Goal: Task Accomplishment & Management: Use online tool/utility

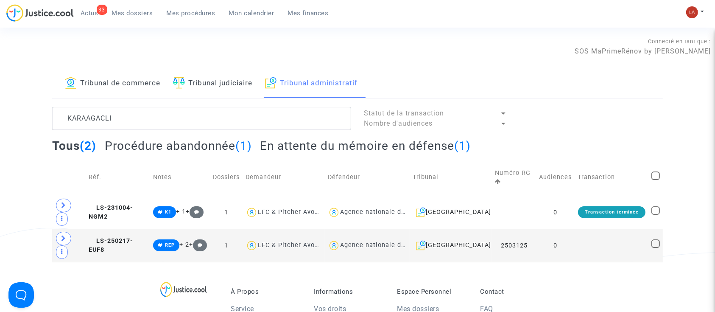
type textarea "KARAAGACLI"
click at [200, 148] on h2 "Procédure abandonnée (1)" at bounding box center [178, 145] width 147 height 15
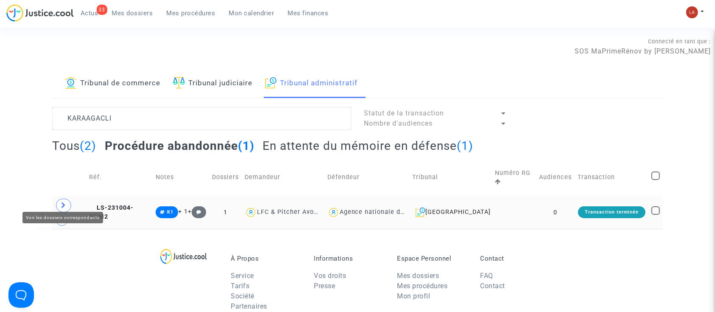
click at [67, 199] on span at bounding box center [63, 206] width 15 height 14
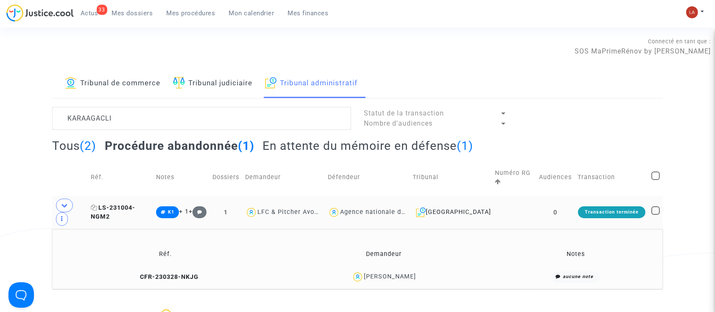
click at [135, 204] on span "LS-231004-NGM2" at bounding box center [113, 212] width 45 height 17
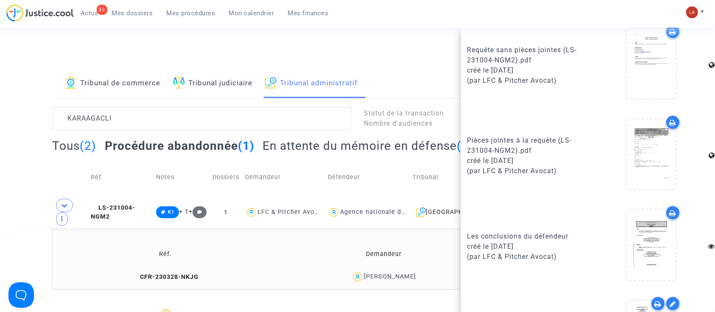
scroll to position [414, 0]
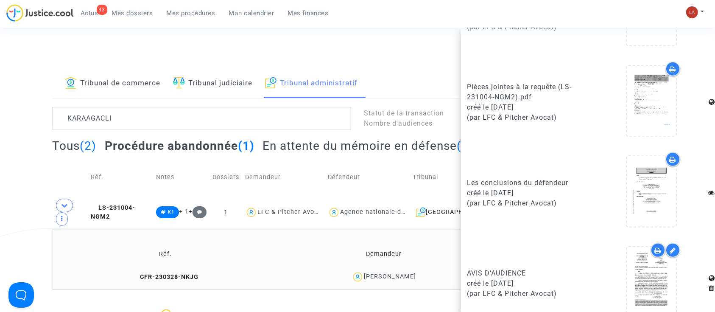
click at [155, 54] on div "Connecté en tant que : SOS MaPrimeRénov by Pitcher Avocat" at bounding box center [355, 46] width 711 height 20
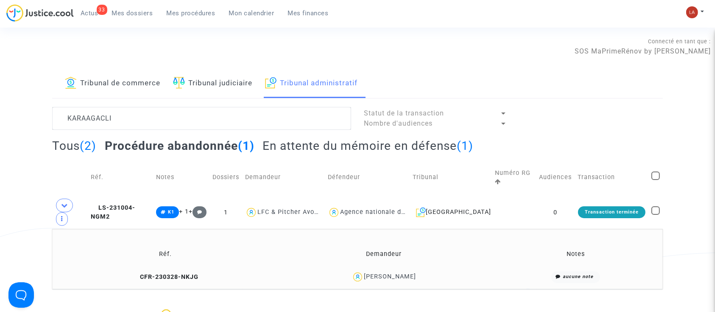
scroll to position [0, 0]
drag, startPoint x: 428, startPoint y: 260, endPoint x: 384, endPoint y: 256, distance: 43.9
click at [384, 271] on div "ZEKERIYA KARAAGACLI" at bounding box center [384, 277] width 210 height 12
copy div "KARAAGACLI"
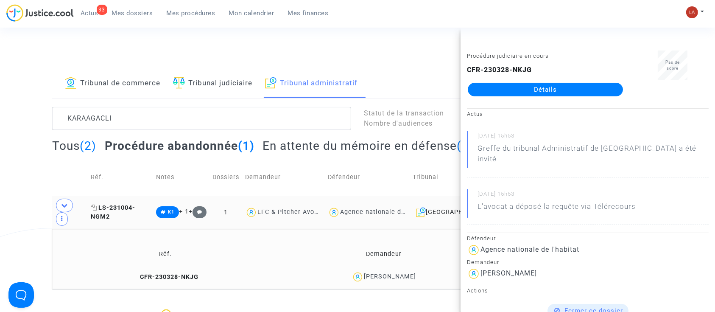
click at [135, 204] on span "LS-231004-NGM2" at bounding box center [113, 212] width 45 height 17
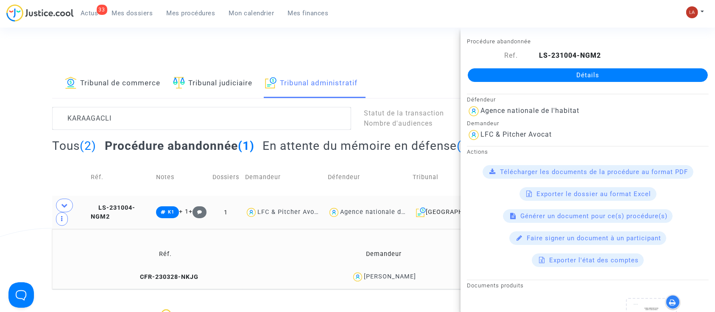
click at [131, 196] on td "LS-231004-NGM2" at bounding box center [121, 212] width 66 height 33
click at [130, 204] on span "LS-231004-NGM2" at bounding box center [113, 212] width 45 height 17
click at [135, 204] on span "LS-231004-NGM2" at bounding box center [113, 212] width 45 height 17
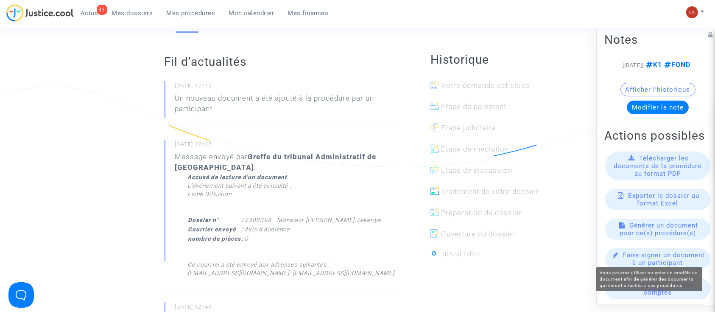
click at [647, 237] on span "Générer un document pour ce(s) procédure(s)" at bounding box center [659, 228] width 79 height 15
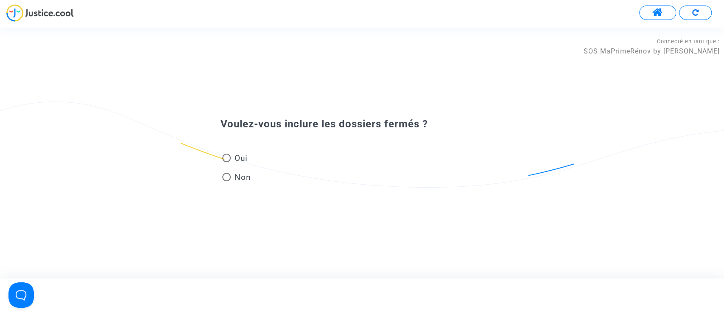
click at [231, 158] on span "Oui" at bounding box center [239, 157] width 17 height 11
click at [227, 162] on input "Oui" at bounding box center [226, 162] width 0 height 0
radio input "true"
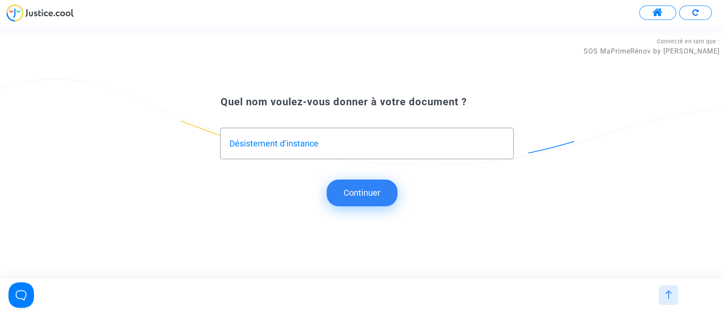
type input "Désistement d'instance"
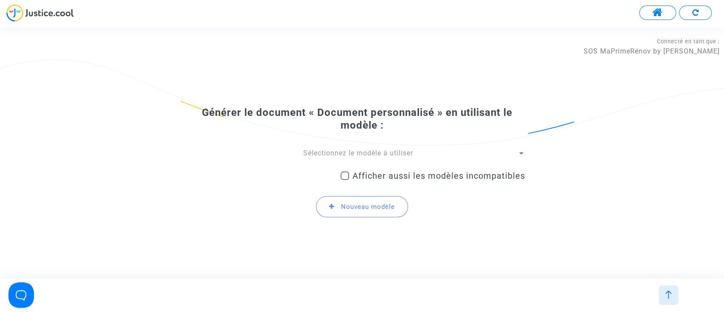
click at [330, 154] on span "Sélectionnez le modèle à utiliser" at bounding box center [358, 153] width 110 height 8
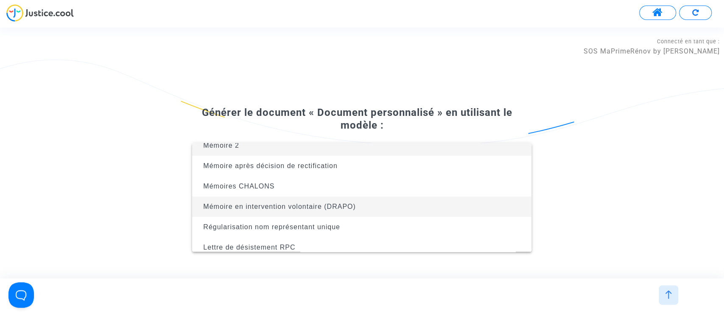
scroll to position [34, 0]
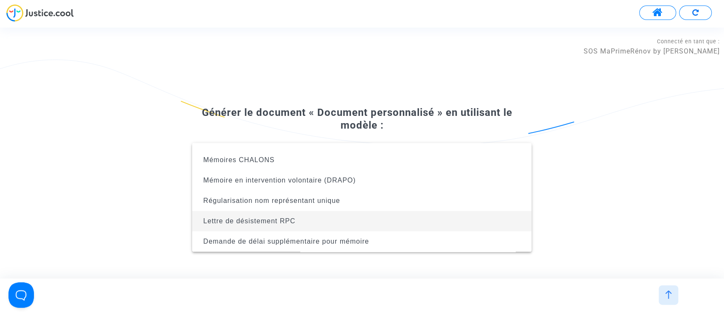
click at [277, 218] on span "Lettre de désistement RPC" at bounding box center [249, 220] width 92 height 7
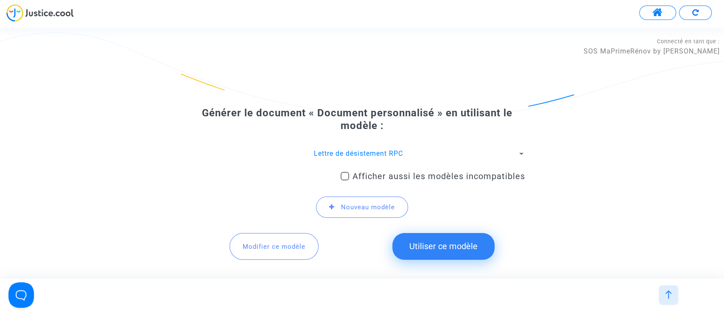
click at [436, 246] on button "Utiliser ce modèle" at bounding box center [443, 246] width 102 height 26
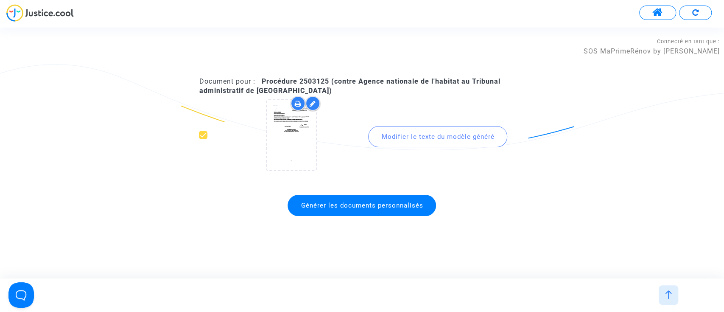
click at [315, 80] on b "Procédure 2503125 (contre Agence nationale de l'habitat au Tribunal administrat…" at bounding box center [349, 85] width 301 height 17
copy b "2503125"
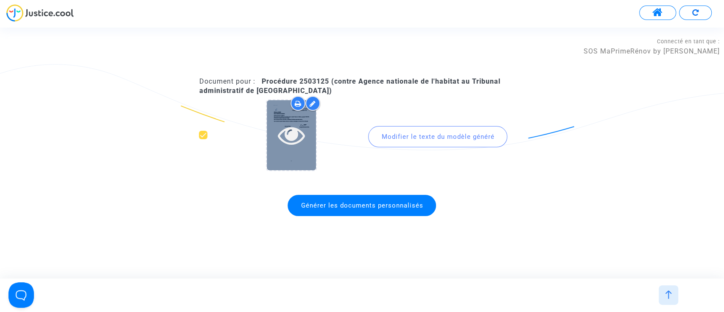
click at [283, 158] on div at bounding box center [291, 135] width 49 height 70
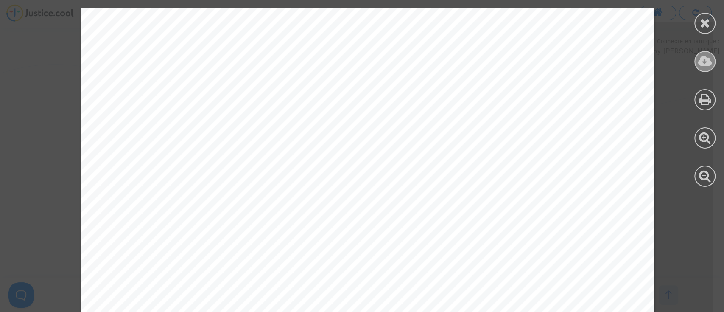
click at [706, 66] on icon at bounding box center [705, 61] width 14 height 13
click at [706, 25] on icon at bounding box center [705, 23] width 11 height 13
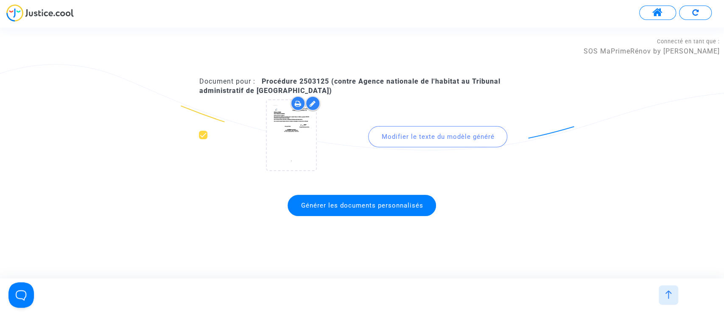
click at [315, 207] on span "Générer les documents personnalisés" at bounding box center [362, 206] width 122 height 8
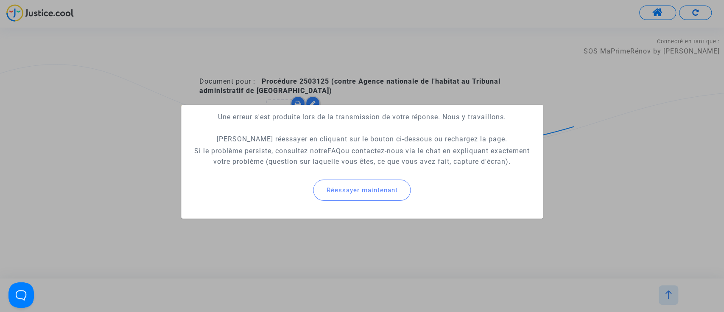
click at [317, 189] on button "Réessayer maintenant" at bounding box center [363, 189] width 98 height 21
click at [318, 59] on div at bounding box center [362, 156] width 724 height 312
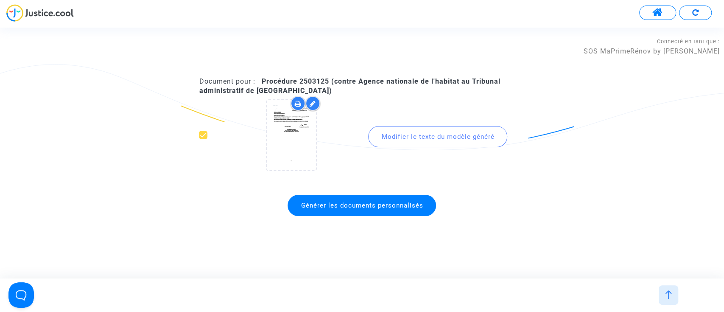
click at [321, 87] on div "Document pour : Procédure 2503125 (contre Agence nationale de l'habitat au Trib…" at bounding box center [362, 86] width 326 height 19
click at [312, 82] on b "Procédure 2503125 (contre Agence nationale de l'habitat au Tribunal administrat…" at bounding box center [349, 85] width 301 height 17
copy b "2503125"
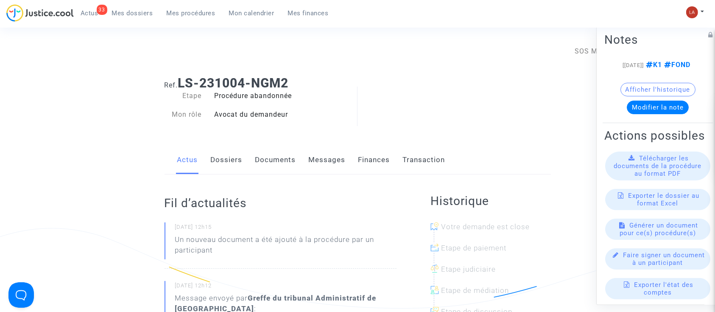
click at [176, 13] on span "Mes procédures" at bounding box center [191, 13] width 49 height 8
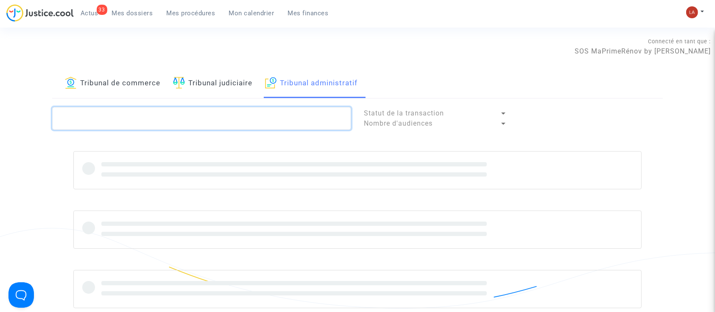
click at [141, 124] on textarea at bounding box center [201, 118] width 299 height 23
paste textarea "2503125"
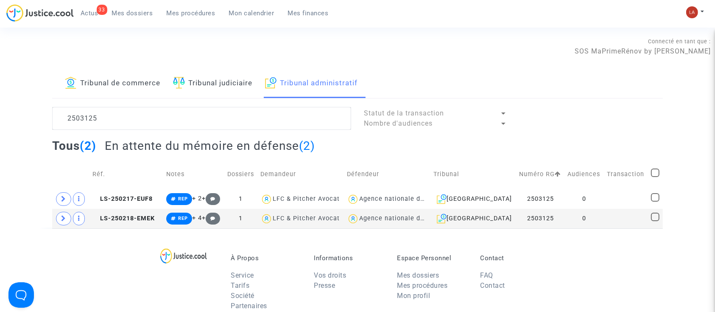
click at [139, 188] on td "Réf." at bounding box center [127, 174] width 74 height 30
click at [139, 191] on td "LS-250217-EUF8" at bounding box center [127, 199] width 74 height 20
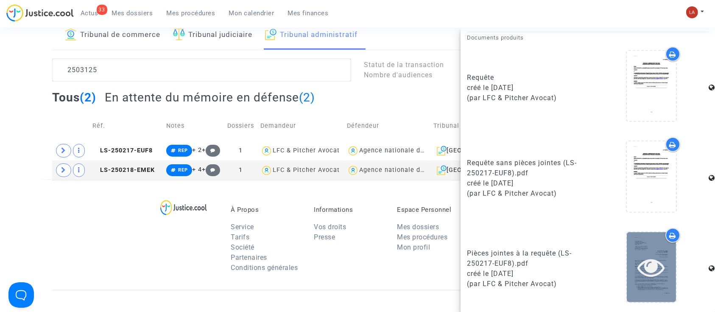
scroll to position [49, 0]
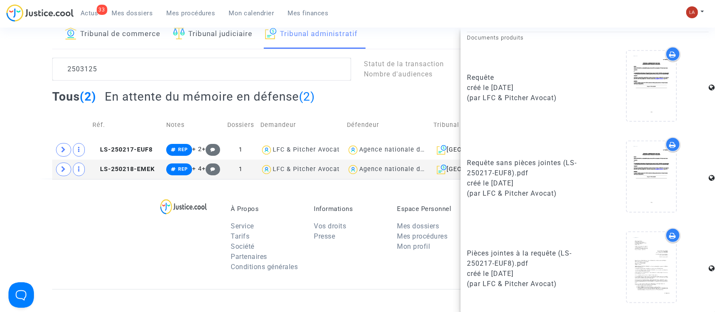
click at [97, 56] on div "Tribunal de commerce Tribunal judiciaire Tribunal administratif 2503125 Statut …" at bounding box center [357, 99] width 611 height 159
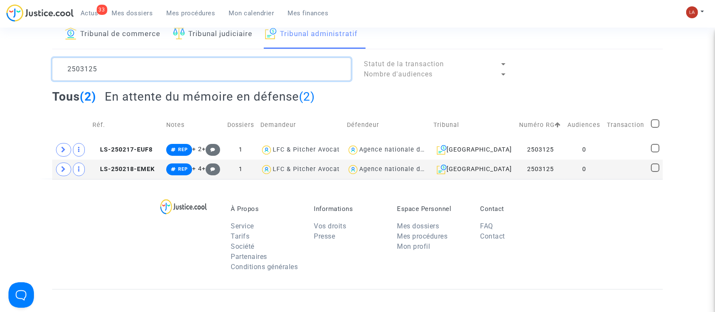
click at [89, 71] on textarea at bounding box center [201, 69] width 299 height 23
paste textarea "ZEKERIYAKARAAGACLI"
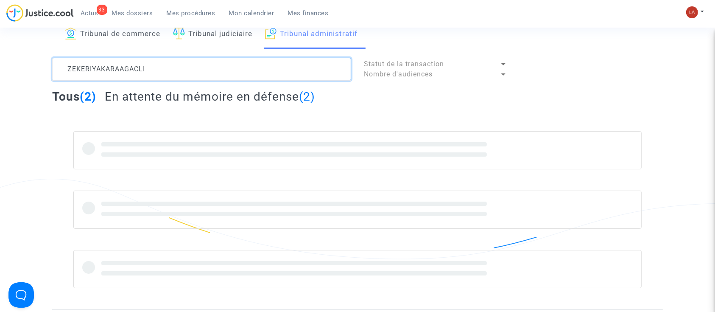
click at [73, 70] on textarea at bounding box center [201, 69] width 299 height 23
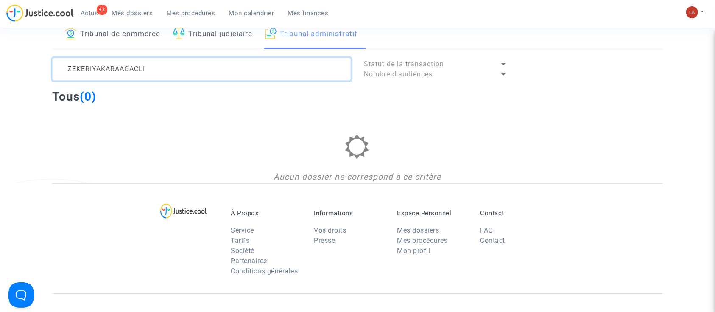
click at [108, 72] on textarea at bounding box center [201, 69] width 299 height 23
drag, startPoint x: 103, startPoint y: 70, endPoint x: 20, endPoint y: 62, distance: 82.7
click at [20, 62] on div "Tribunal de commerce Tribunal judiciaire Tribunal administratif ZEKERIYAKARAAGA…" at bounding box center [357, 101] width 715 height 163
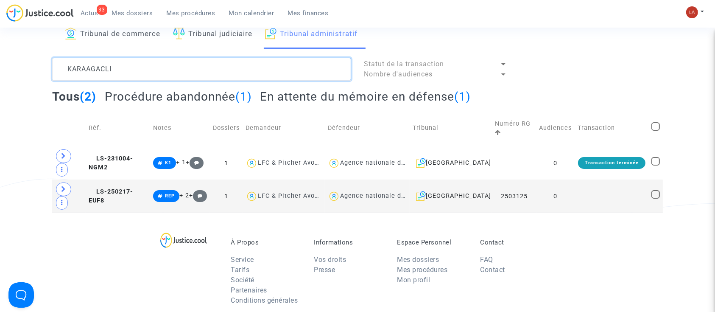
type textarea "KARAAGACLI"
click at [20, 62] on div "Tribunal de commerce Tribunal judiciaire Tribunal administratif KARAAGACLI Stat…" at bounding box center [357, 116] width 715 height 193
click at [197, 104] on div "Tous (2) Procédure abandonnée (1) En attente du mémoire en défense (1)" at bounding box center [357, 99] width 611 height 21
click at [201, 99] on h2 "Procédure abandonnée (1)" at bounding box center [178, 96] width 147 height 15
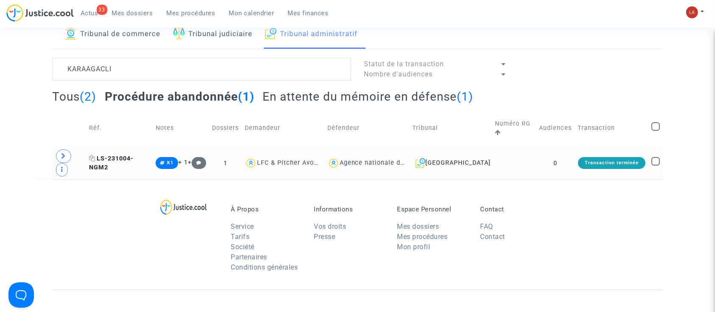
click at [125, 155] on span "LS-231004-NGM2" at bounding box center [111, 163] width 45 height 17
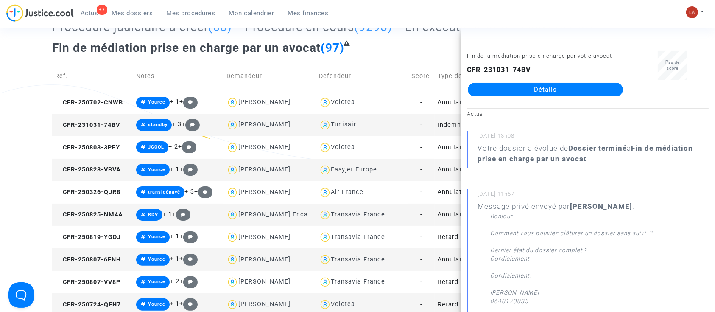
scroll to position [56, 0]
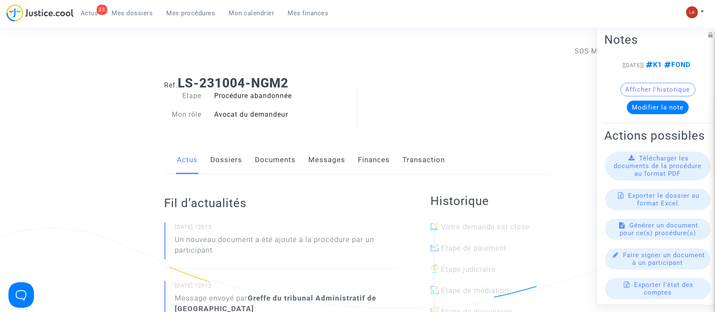
scroll to position [27, 0]
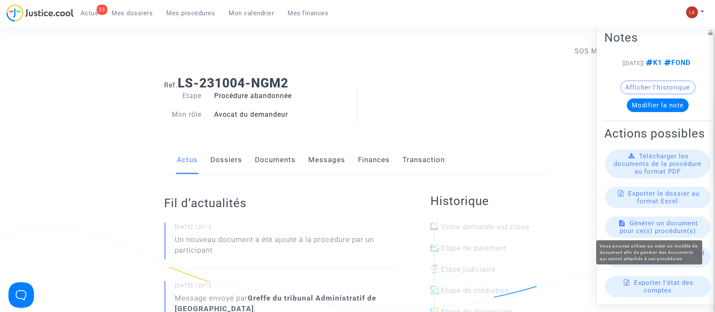
click at [644, 222] on span "Générer un document pour ce(s) procédure(s)" at bounding box center [659, 226] width 79 height 15
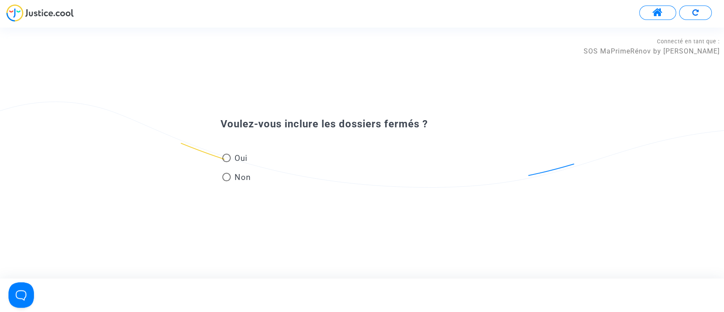
click at [234, 162] on span "Oui" at bounding box center [239, 157] width 17 height 11
click at [227, 162] on input "Oui" at bounding box center [226, 162] width 0 height 0
radio input "true"
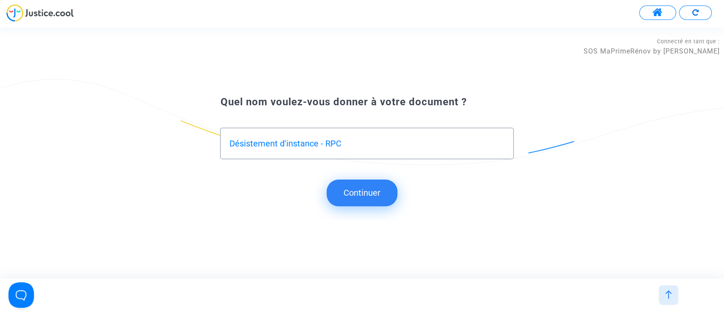
type input "Désistement d'instance - RPC"
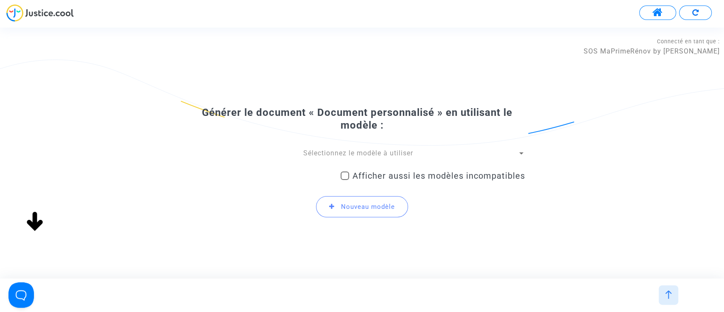
click at [347, 154] on span "Sélectionnez le modèle à utiliser" at bounding box center [358, 153] width 110 height 8
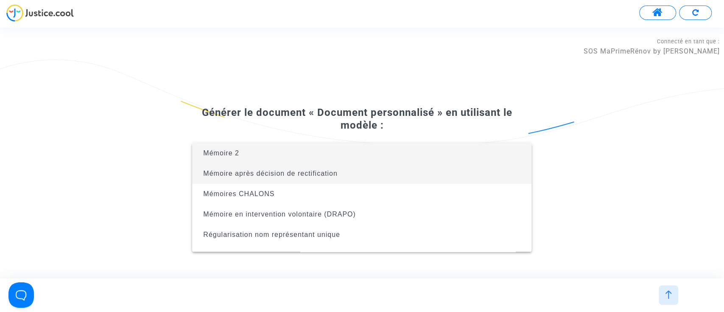
scroll to position [34, 0]
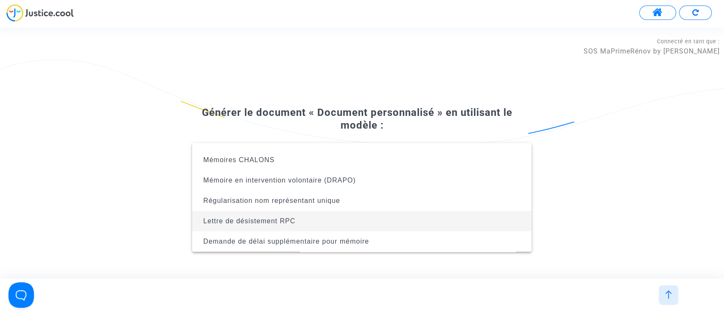
click at [334, 219] on span "Lettre de désistement RPC" at bounding box center [362, 221] width 326 height 20
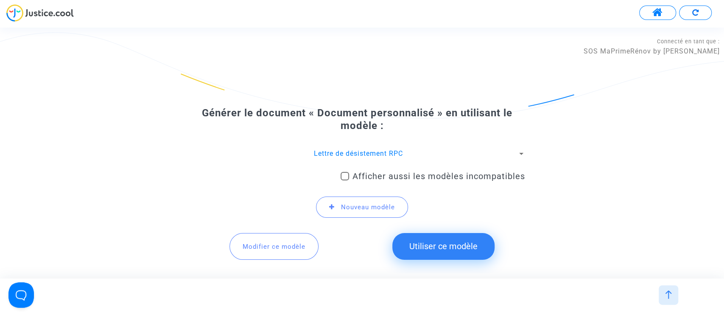
click at [456, 257] on button "Utiliser ce modèle" at bounding box center [443, 246] width 102 height 26
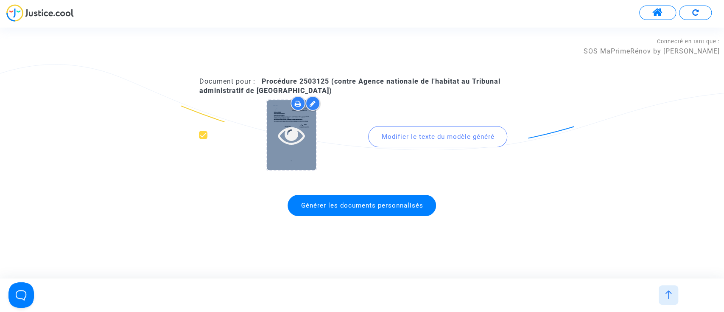
click at [290, 129] on icon at bounding box center [292, 134] width 28 height 27
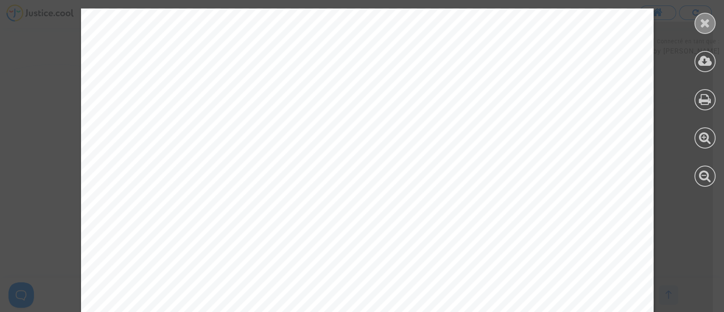
click at [704, 18] on icon at bounding box center [705, 23] width 11 height 13
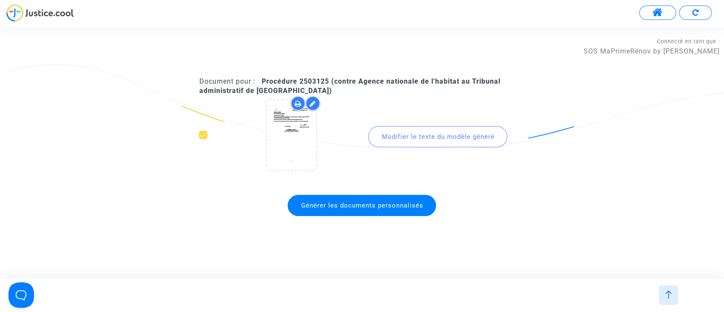
click at [431, 133] on div "Modifier le texte du modèle généré" at bounding box center [437, 136] width 139 height 21
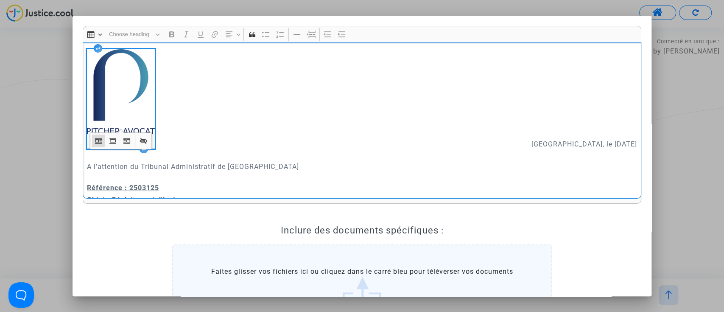
scroll to position [72, 0]
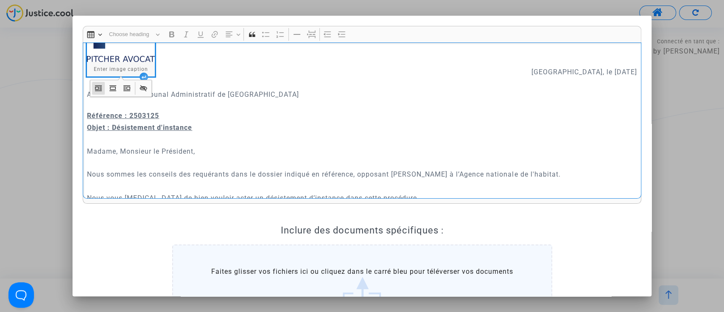
click at [141, 113] on u "Référence : 2503125" at bounding box center [123, 116] width 72 height 8
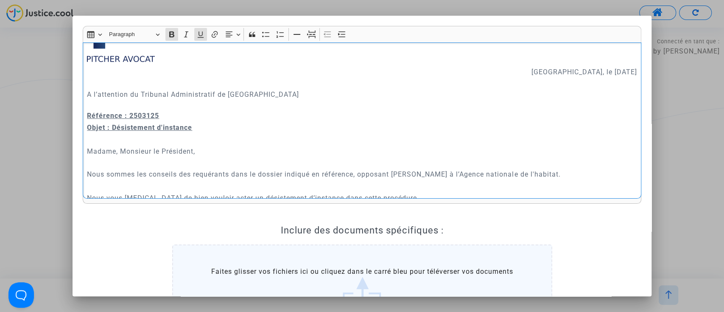
click at [141, 113] on u "Référence : 2503125" at bounding box center [123, 116] width 72 height 8
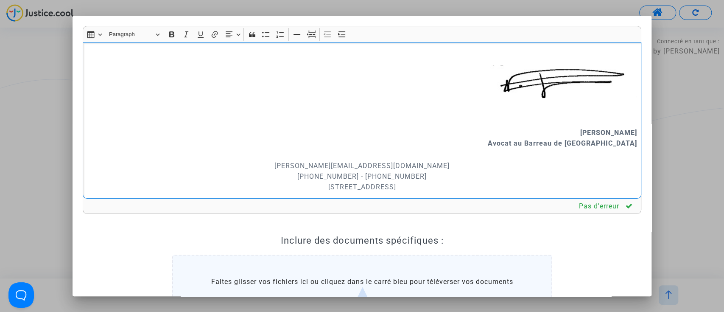
scroll to position [132, 0]
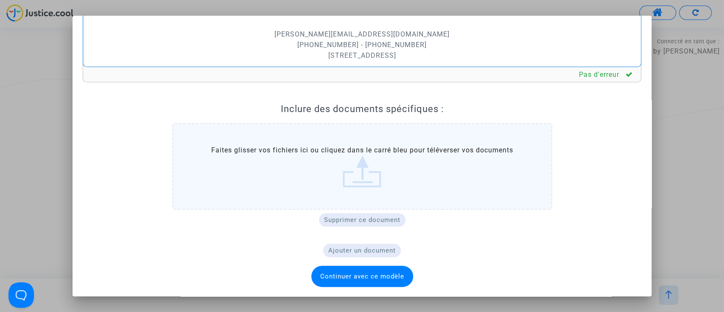
click at [367, 270] on span "Continuer avec ce modèle" at bounding box center [362, 276] width 102 height 21
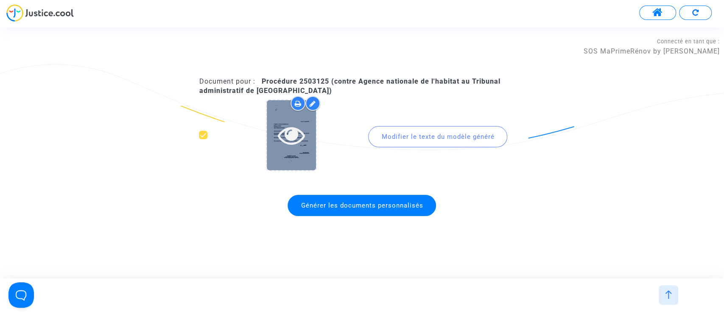
click at [305, 133] on div at bounding box center [291, 134] width 49 height 27
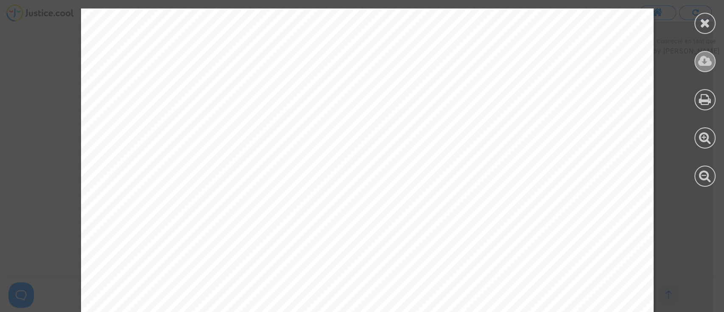
click at [707, 55] on icon at bounding box center [705, 61] width 14 height 13
click at [701, 20] on icon at bounding box center [705, 23] width 11 height 13
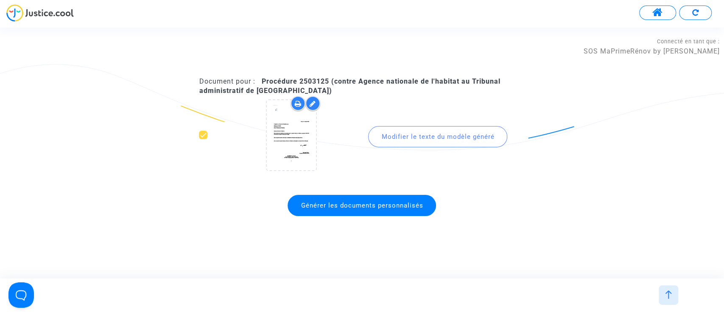
click at [340, 207] on span "Générer les documents personnalisés" at bounding box center [362, 206] width 122 height 8
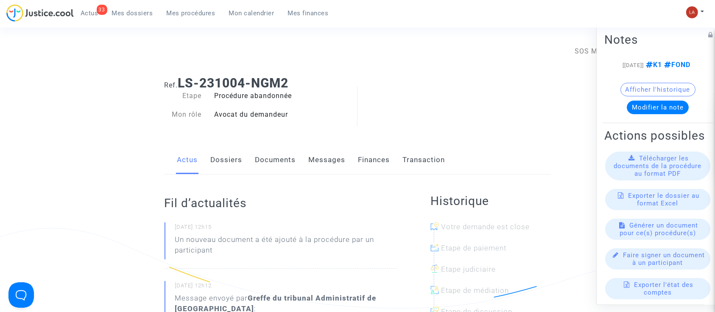
click at [283, 163] on link "Documents" at bounding box center [275, 160] width 41 height 28
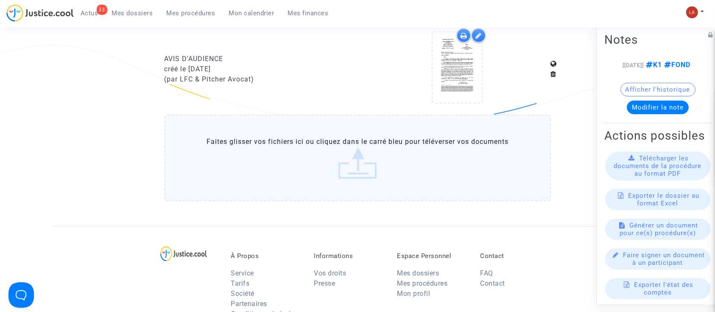
scroll to position [581, 0]
click at [246, 148] on label "Faites glisser vos fichiers ici ou cliquez dans le carré bleu pour téléverser v…" at bounding box center [358, 157] width 386 height 87
click at [0, 0] on input "Faites glisser vos fichiers ici ou cliquez dans le carré bleu pour téléverser v…" at bounding box center [0, 0] width 0 height 0
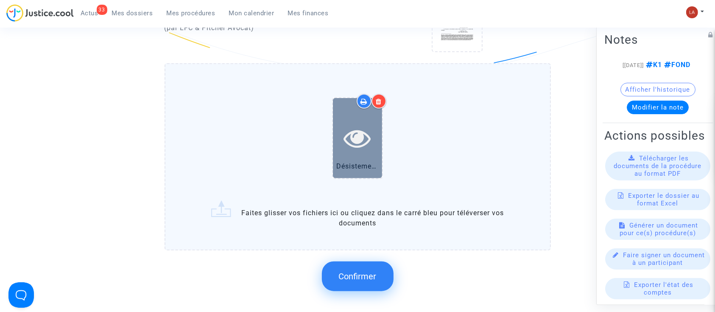
scroll to position [635, 0]
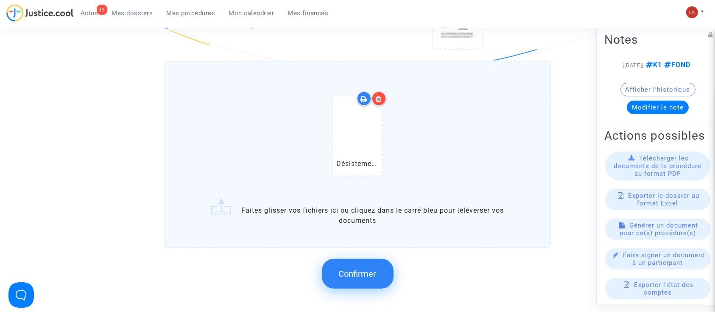
click at [358, 271] on span "Confirmer" at bounding box center [358, 274] width 38 height 10
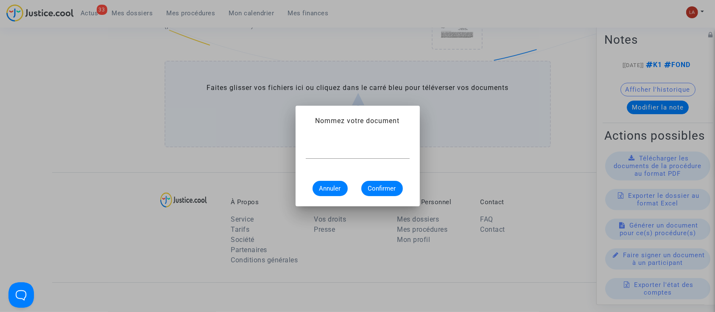
scroll to position [0, 0]
type input "Désistement d'instance - RPC"
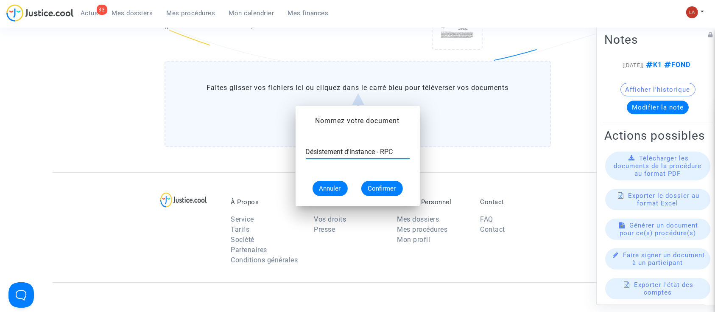
scroll to position [635, 0]
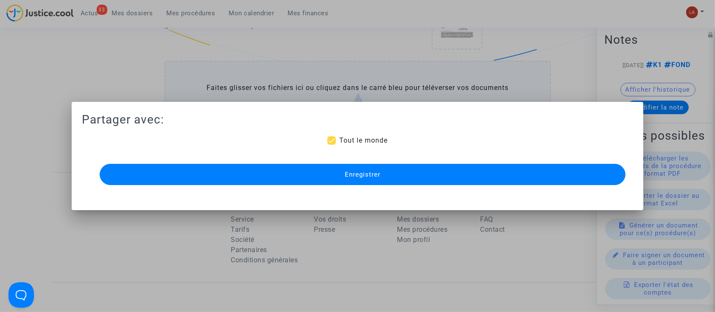
click at [301, 182] on button "Enregistrer" at bounding box center [363, 174] width 526 height 21
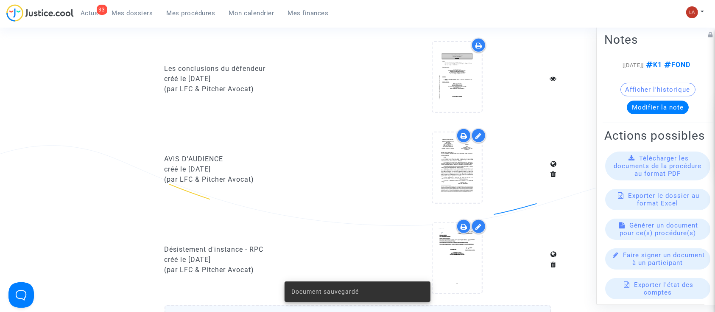
scroll to position [543, 0]
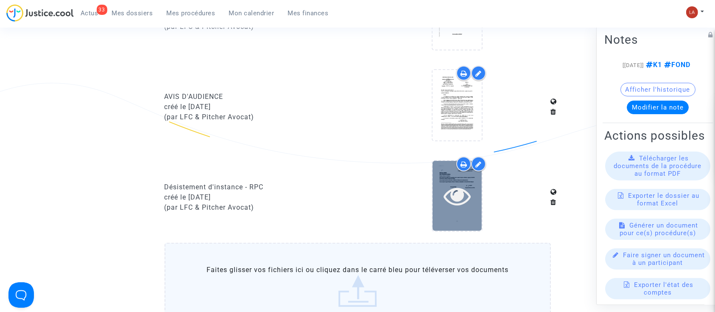
click at [447, 199] on icon at bounding box center [458, 195] width 28 height 27
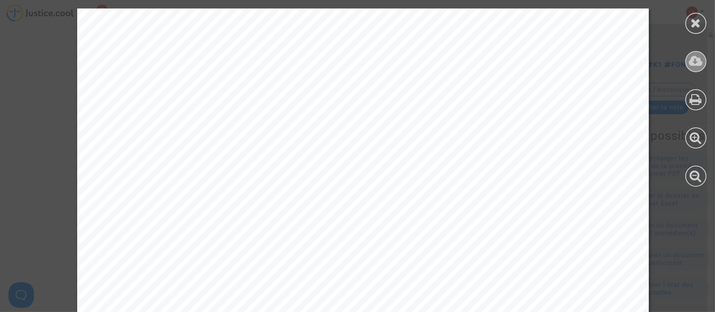
click at [701, 64] on icon at bounding box center [696, 61] width 14 height 13
click at [686, 4] on div at bounding box center [696, 97] width 38 height 195
click at [702, 48] on div at bounding box center [696, 97] width 38 height 195
click at [697, 19] on icon at bounding box center [696, 23] width 11 height 13
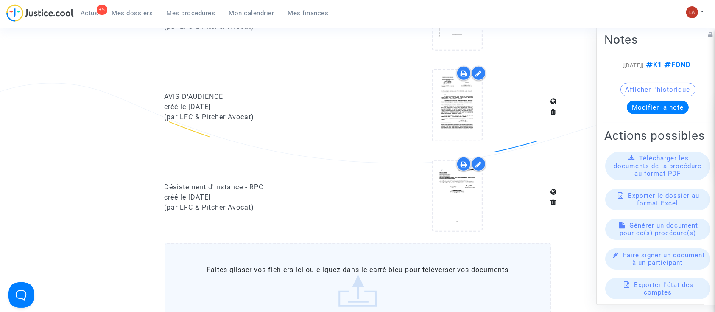
click at [117, 11] on span "Mes dossiers" at bounding box center [132, 13] width 41 height 8
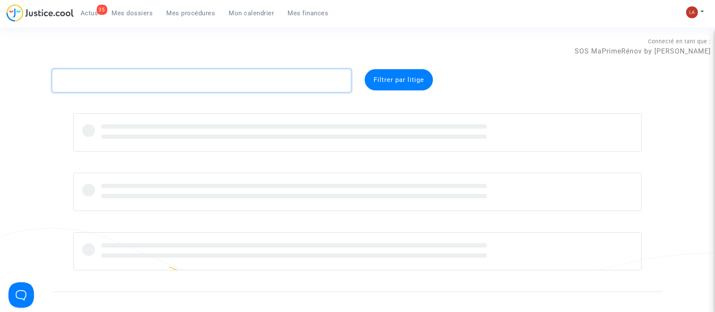
click at [119, 87] on textarea at bounding box center [201, 80] width 299 height 23
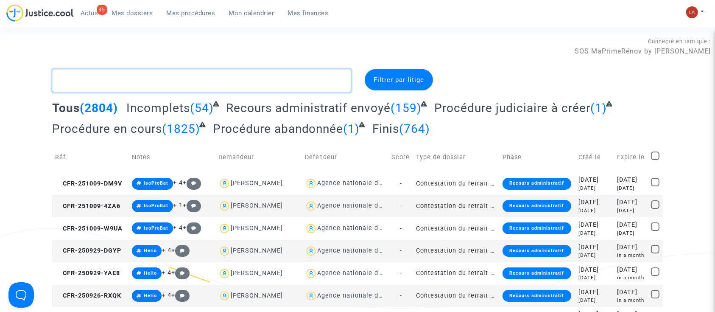
type textarea """
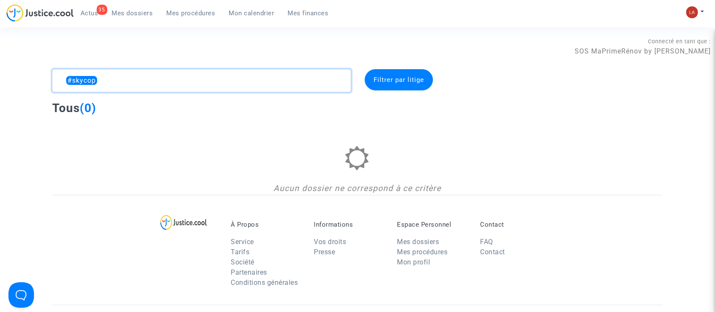
type textarea "#skycop"
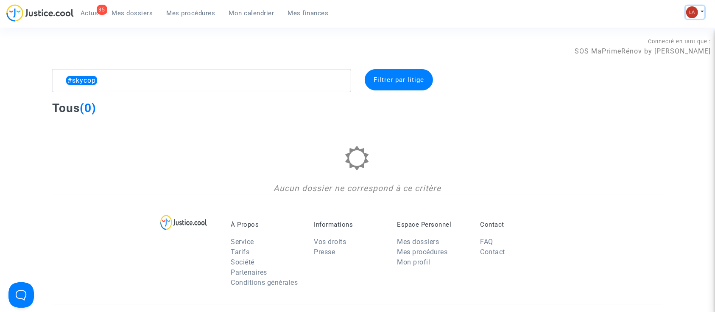
click at [699, 12] on button at bounding box center [695, 12] width 19 height 13
click at [662, 45] on link "Changer de compte" at bounding box center [662, 44] width 86 height 14
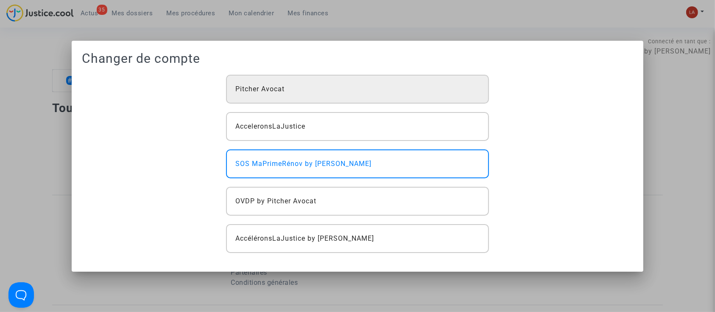
click at [255, 83] on div "Pitcher Avocat" at bounding box center [357, 89] width 263 height 29
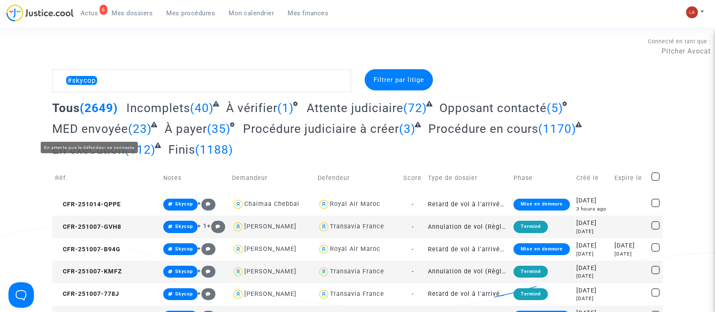
click at [90, 131] on span "MED envoyée" at bounding box center [90, 129] width 76 height 14
